Goal: Complete application form

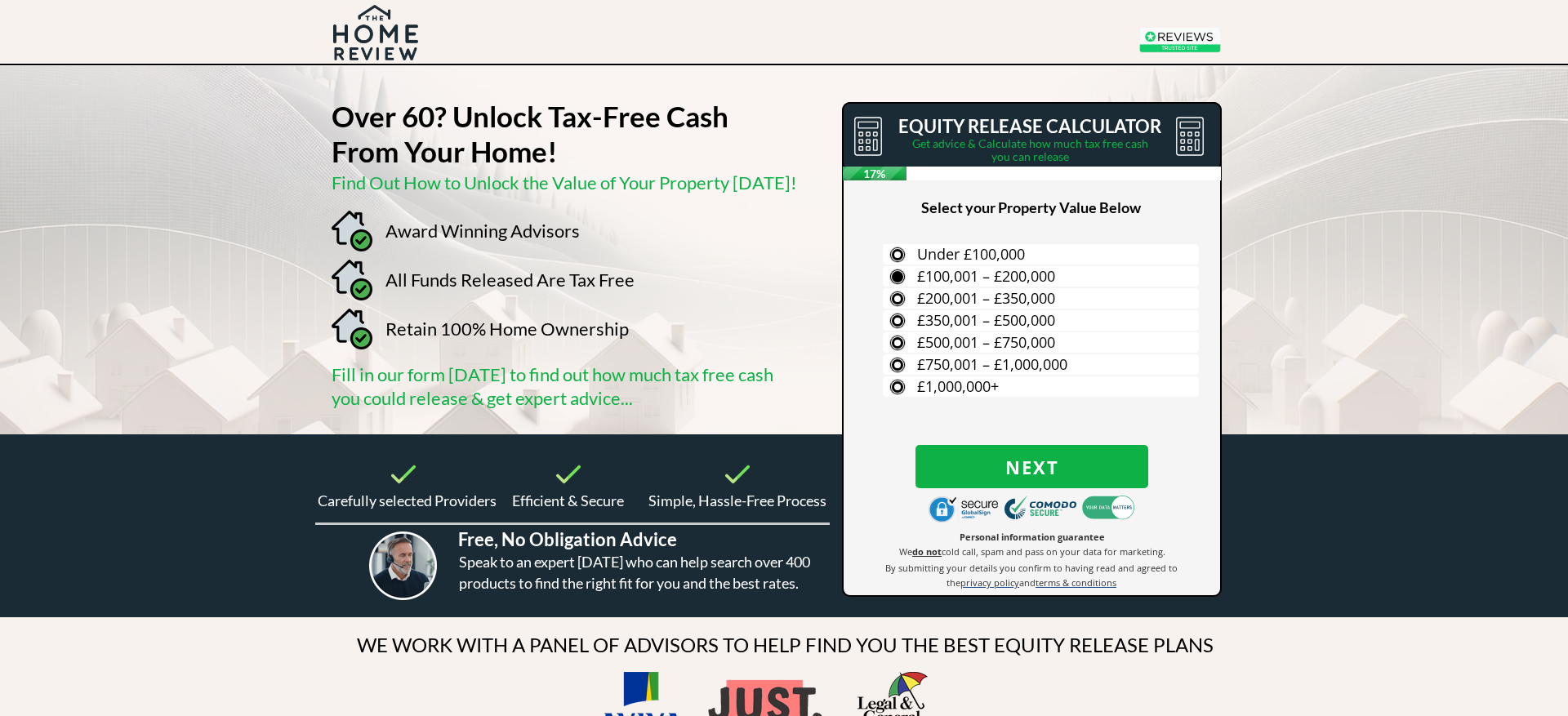
click at [975, 273] on span "£100,001 – £200,000" at bounding box center [986, 275] width 138 height 20
click at [0, 0] on input "£100,001 – £200,000" at bounding box center [0, 0] width 0 height 0
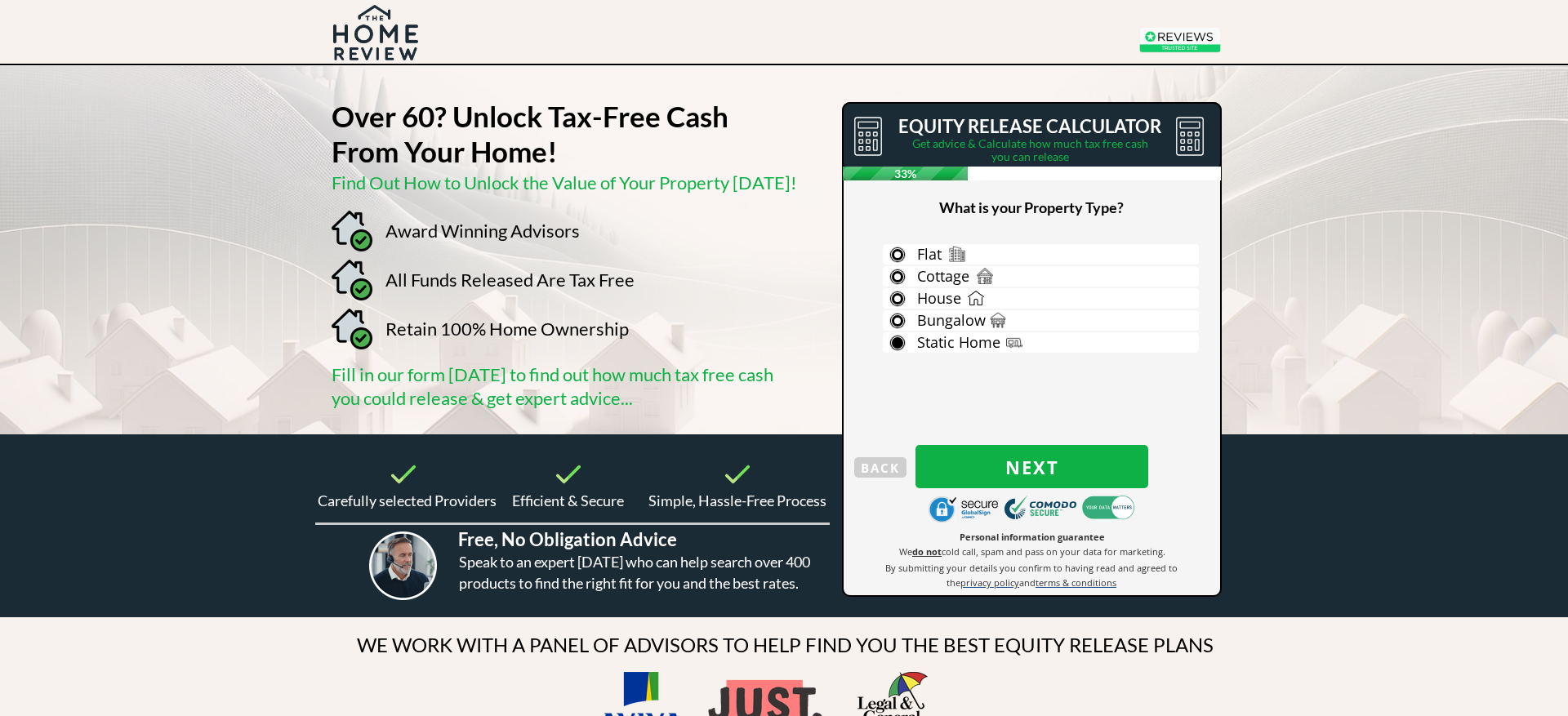
click at [972, 342] on span "Static Home" at bounding box center [958, 342] width 84 height 20
click at [0, 0] on input "Static Home" at bounding box center [0, 0] width 0 height 0
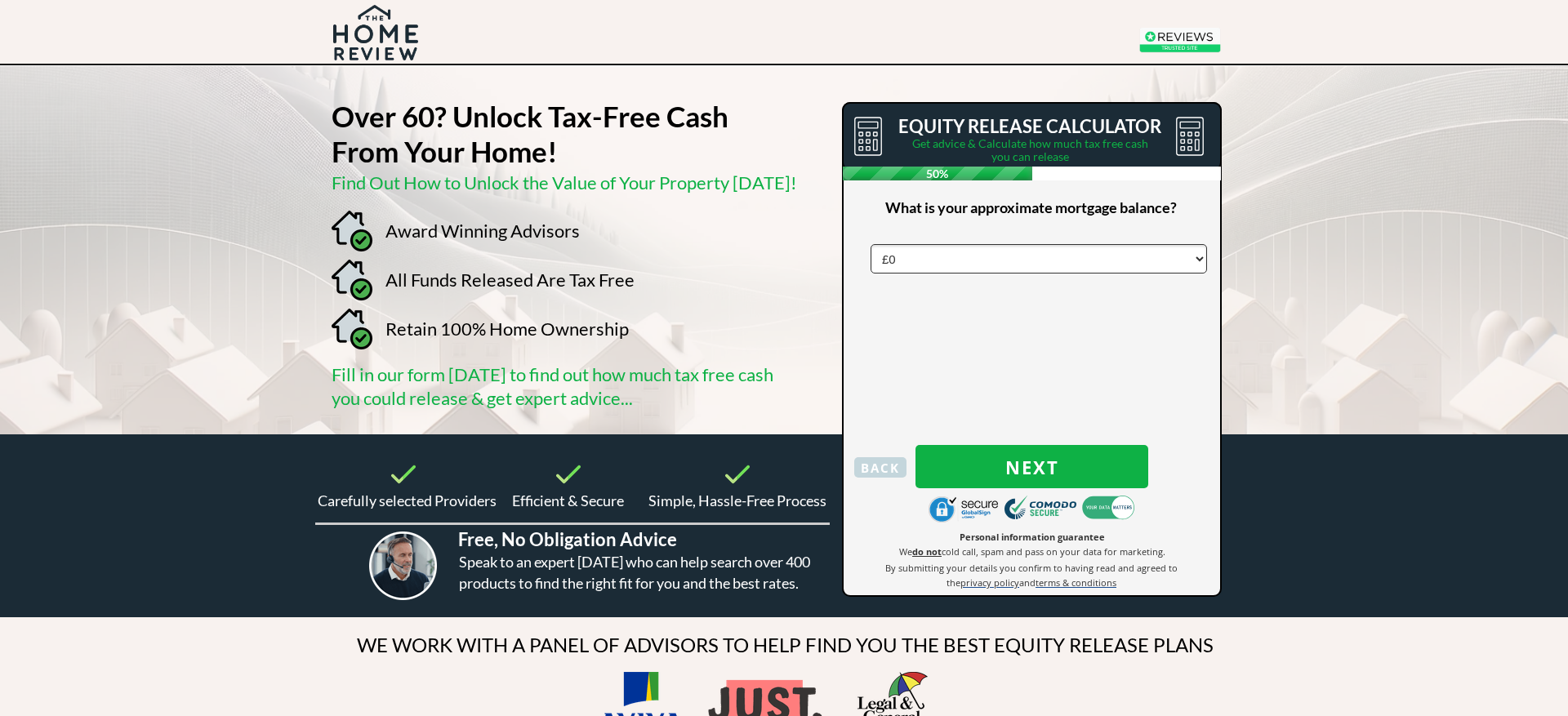
click at [864, 468] on span "BACK" at bounding box center [880, 468] width 53 height 22
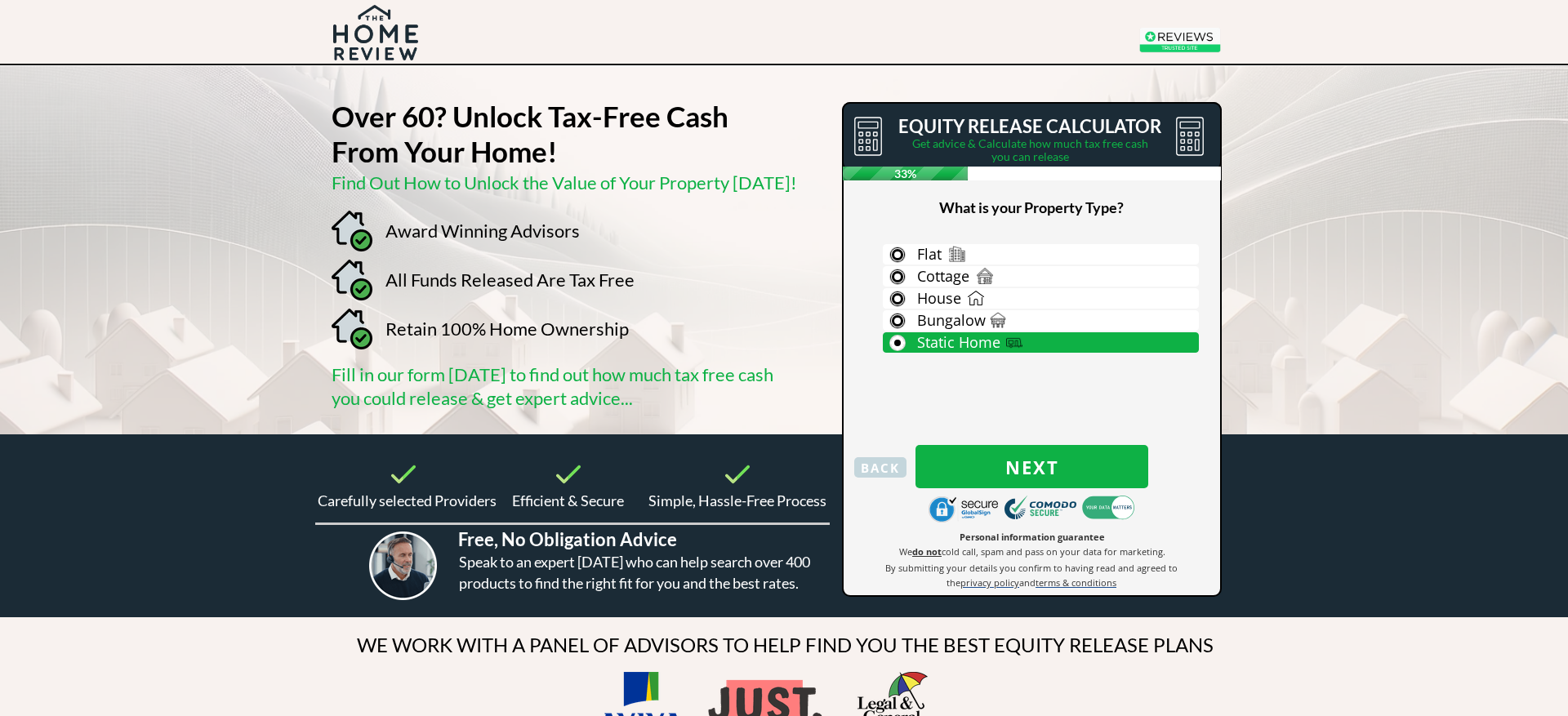
click at [877, 461] on span "BACK" at bounding box center [880, 468] width 53 height 22
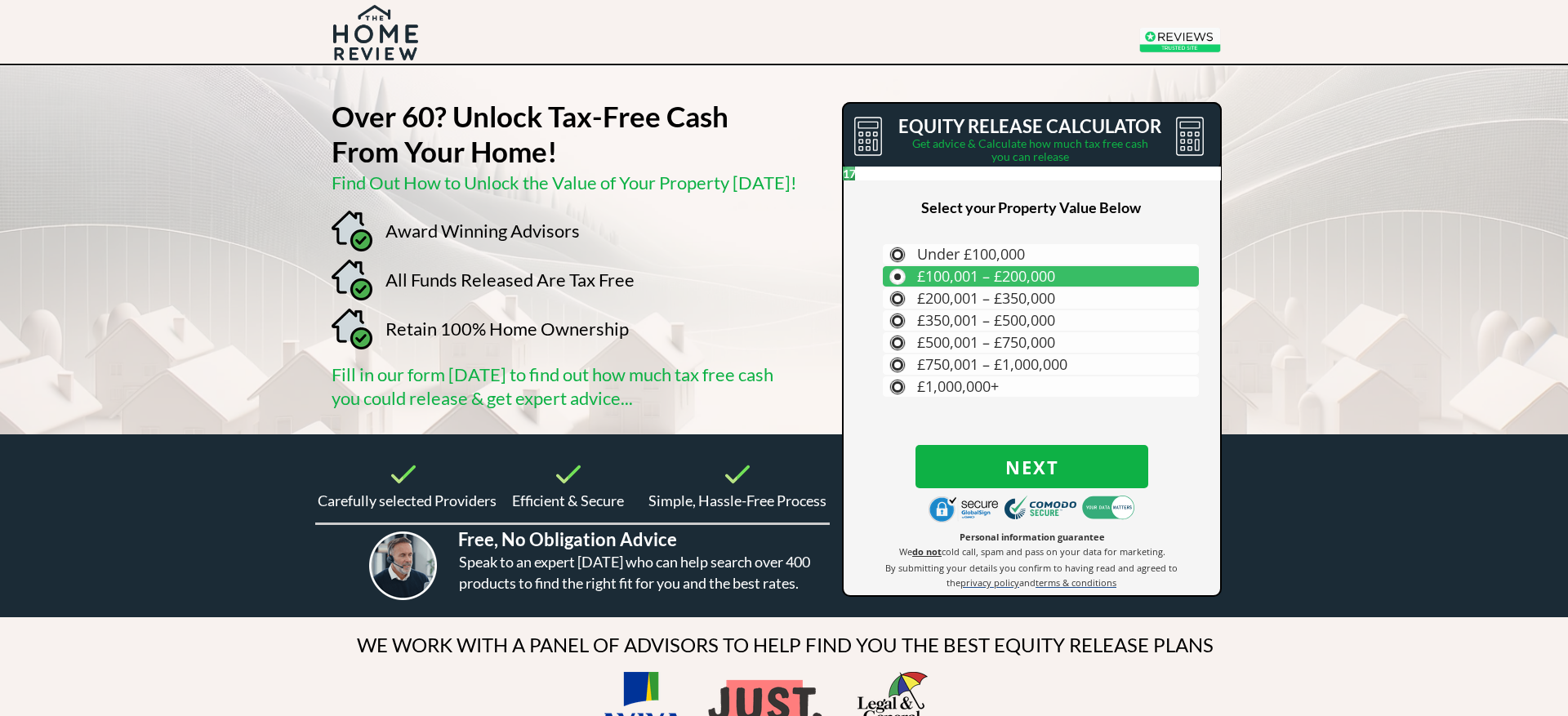
click at [877, 461] on div at bounding box center [1032, 349] width 377 height 491
click at [877, 459] on div at bounding box center [1032, 349] width 377 height 491
